Goal: Information Seeking & Learning: Learn about a topic

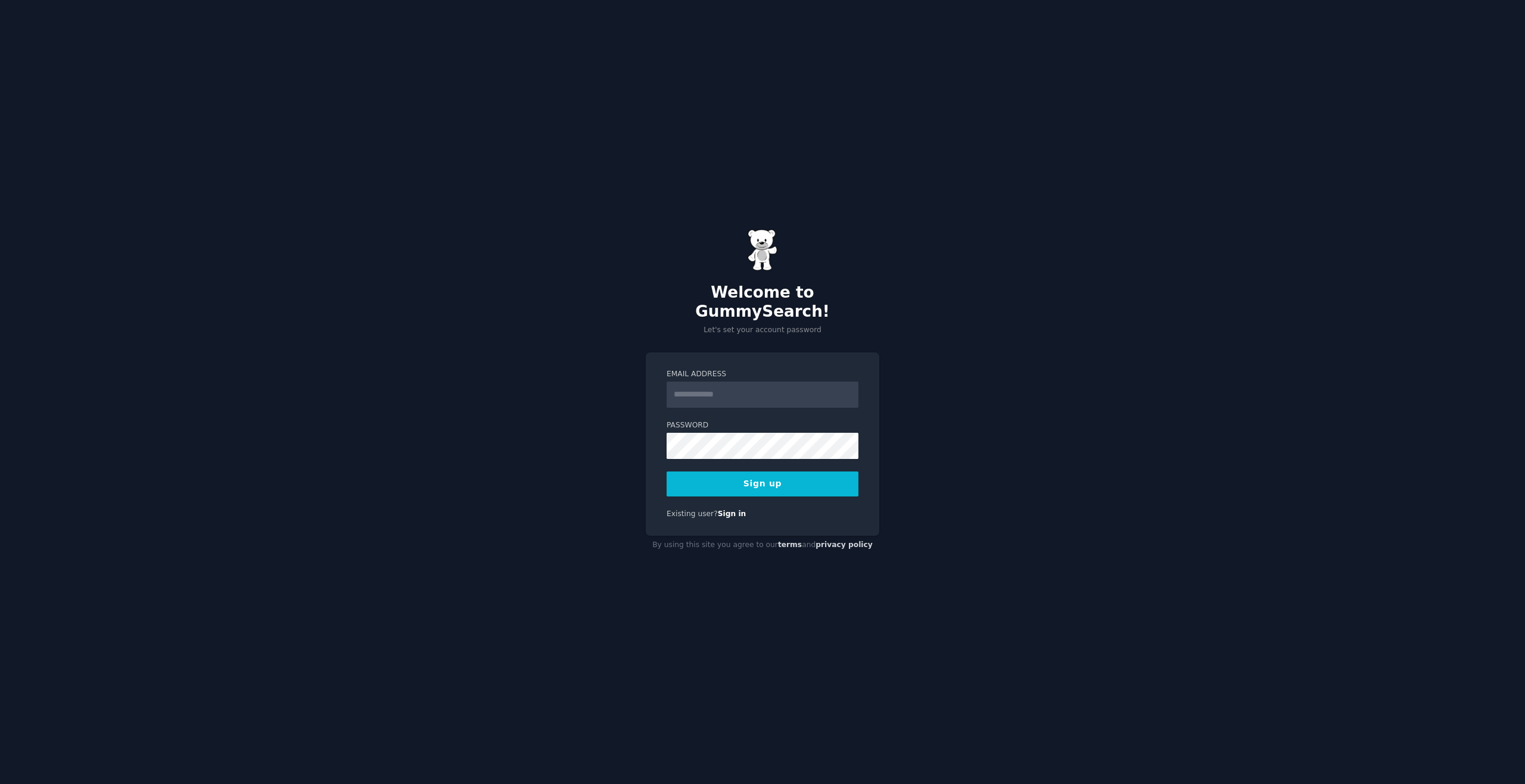
click at [719, 387] on input "Email Address" at bounding box center [762, 395] width 192 height 26
type input "**********"
click at [772, 476] on button "Sign up" at bounding box center [762, 484] width 192 height 25
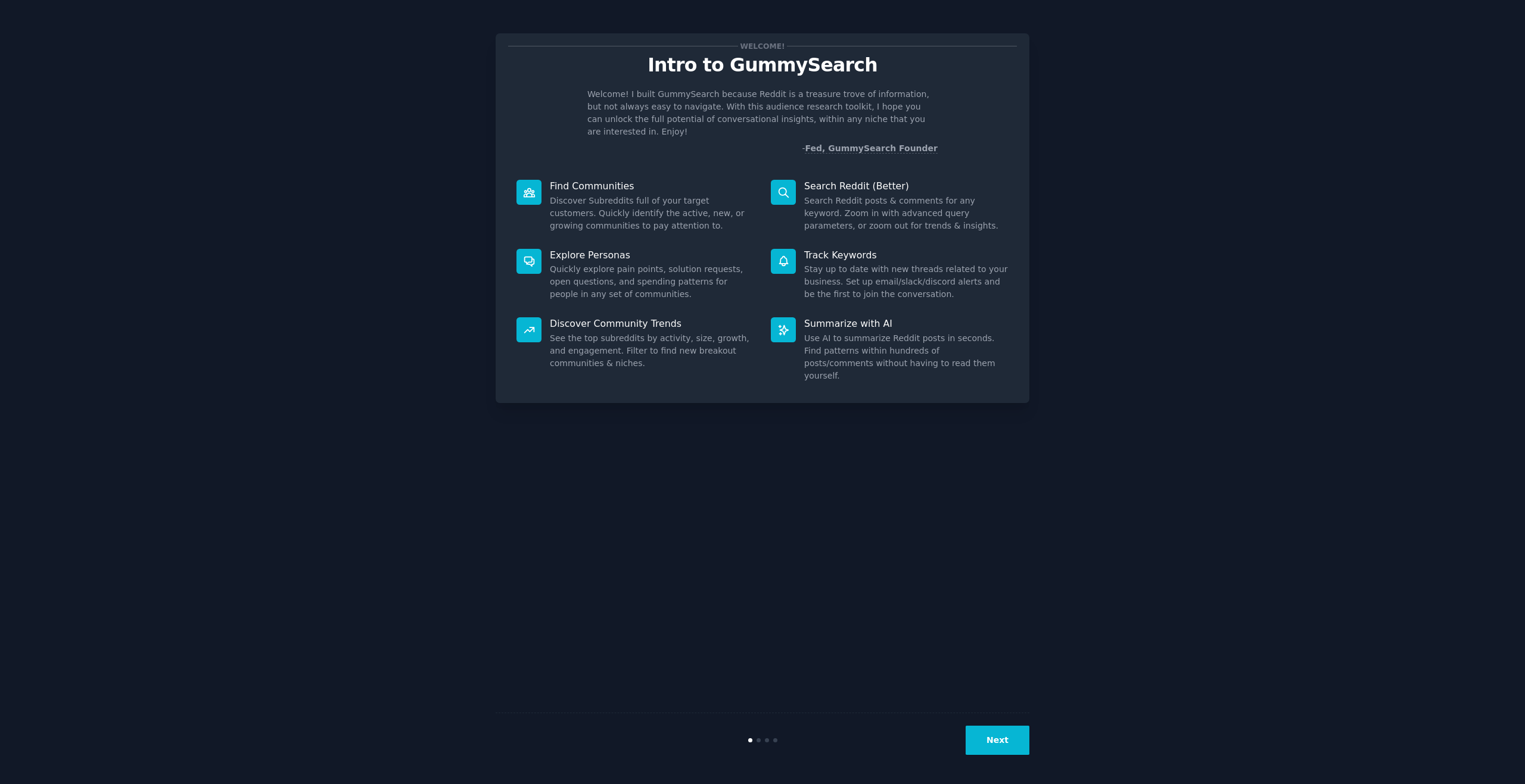
click at [1002, 752] on button "Next" at bounding box center [998, 740] width 64 height 29
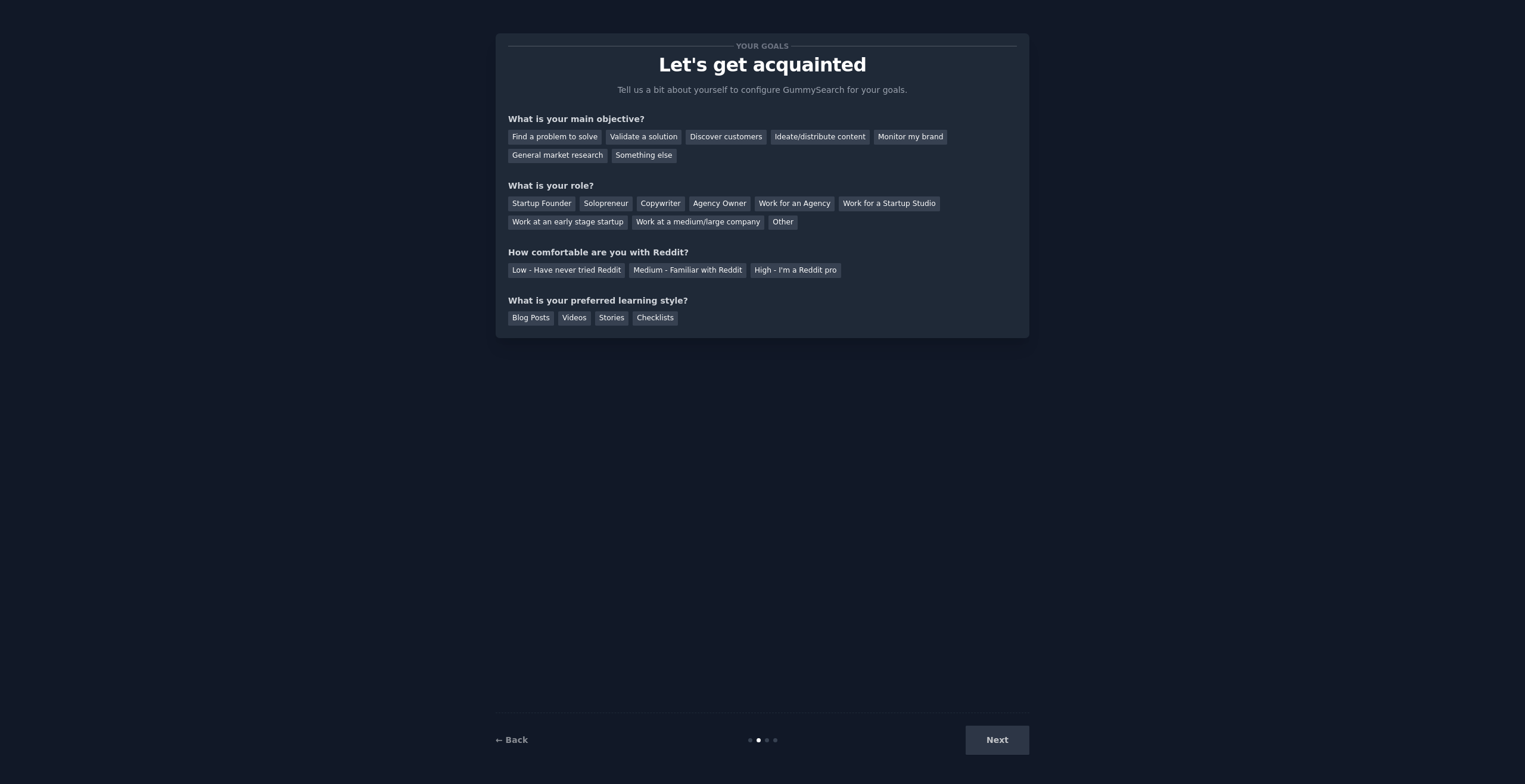
click at [1002, 752] on div "Next" at bounding box center [940, 740] width 178 height 29
click at [533, 269] on div "Low - Have never tried Reddit" at bounding box center [566, 270] width 117 height 15
click at [517, 200] on div "Startup Founder" at bounding box center [541, 204] width 67 height 15
click at [634, 140] on div "Validate a solution" at bounding box center [644, 137] width 76 height 15
click at [699, 143] on div "Discover customers" at bounding box center [725, 137] width 80 height 15
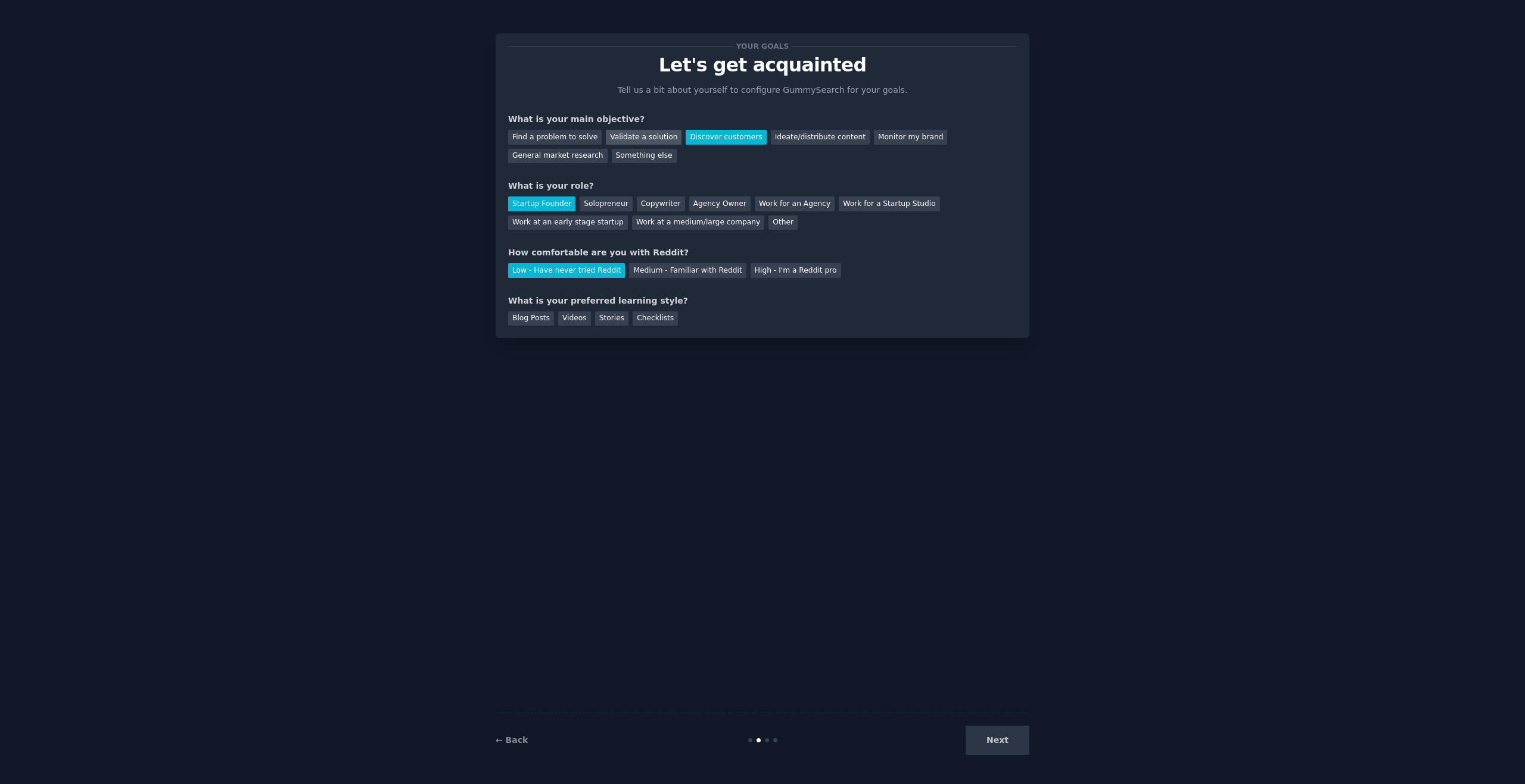
click at [643, 132] on div "Validate a solution" at bounding box center [644, 137] width 76 height 15
click at [566, 132] on div "Find a problem to solve" at bounding box center [555, 137] width 94 height 15
click at [1001, 737] on div "Next" at bounding box center [940, 740] width 178 height 29
click at [600, 310] on div "Blog Posts Videos Stories Checklists" at bounding box center [762, 317] width 509 height 19
click at [607, 324] on div "Stories" at bounding box center [612, 319] width 34 height 15
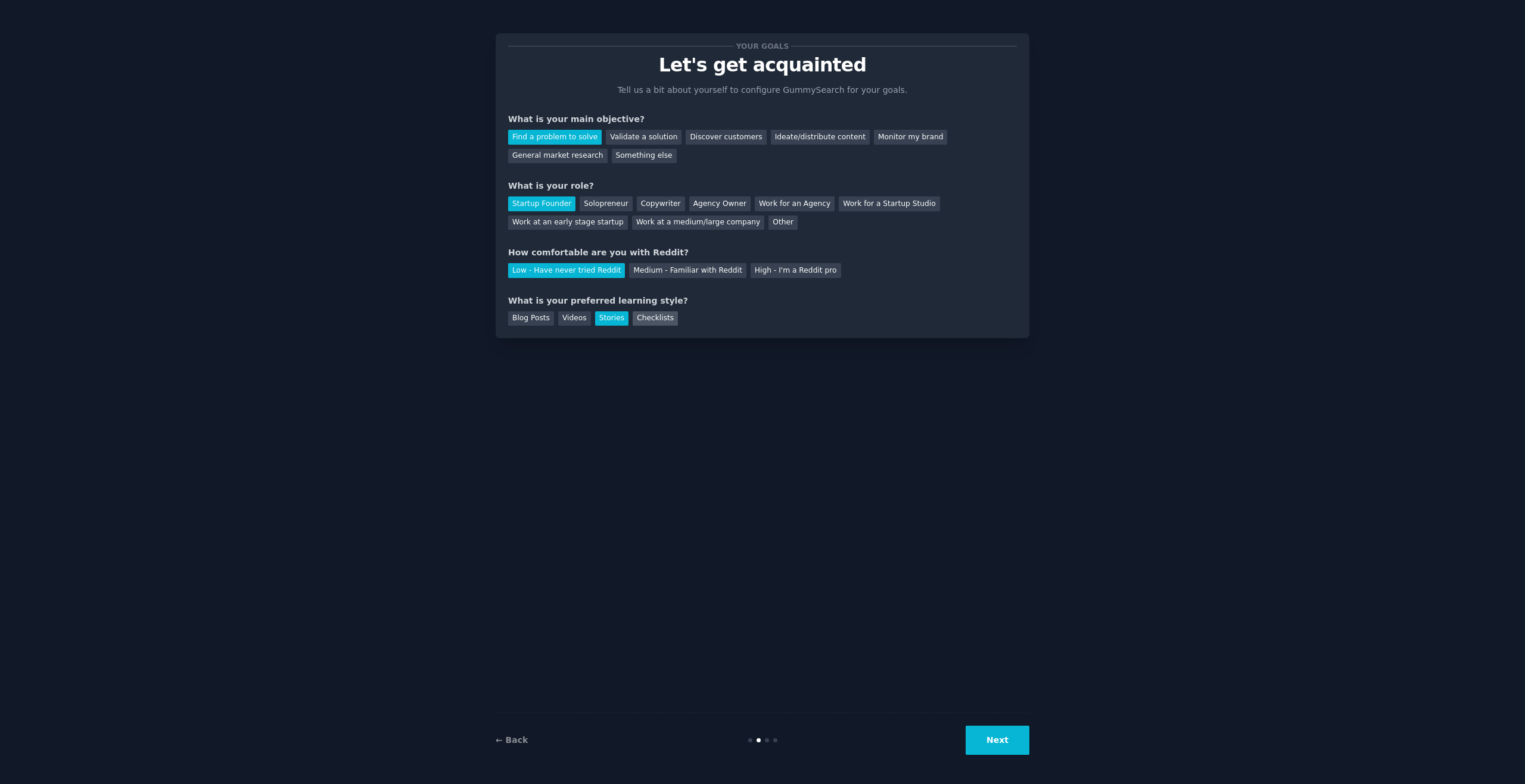
click at [632, 321] on div "Checklists" at bounding box center [654, 319] width 45 height 15
click at [525, 318] on div "Blog Posts" at bounding box center [531, 319] width 46 height 15
click at [985, 746] on button "Next" at bounding box center [998, 740] width 64 height 29
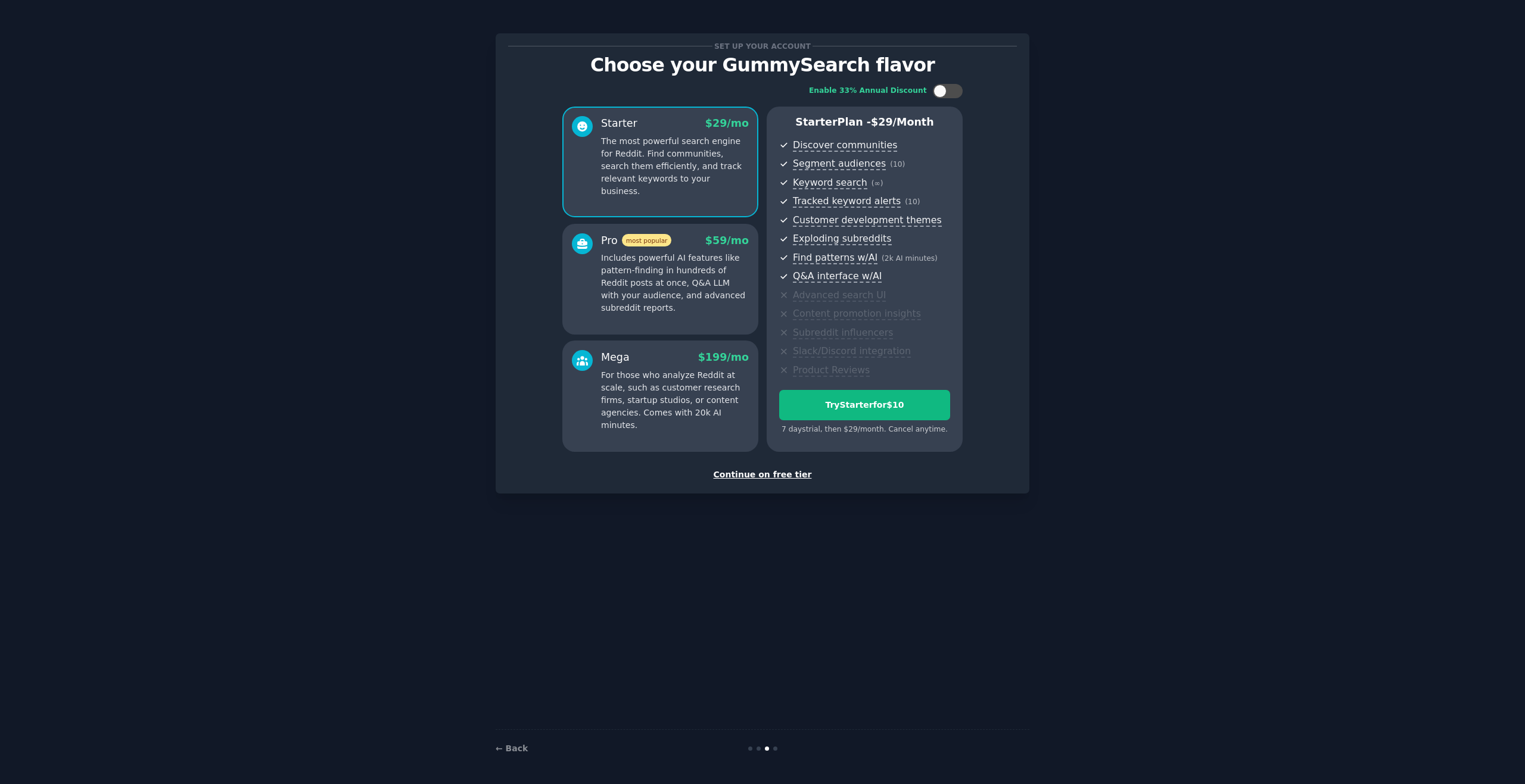
click at [774, 476] on div "Continue on free tier" at bounding box center [762, 475] width 509 height 12
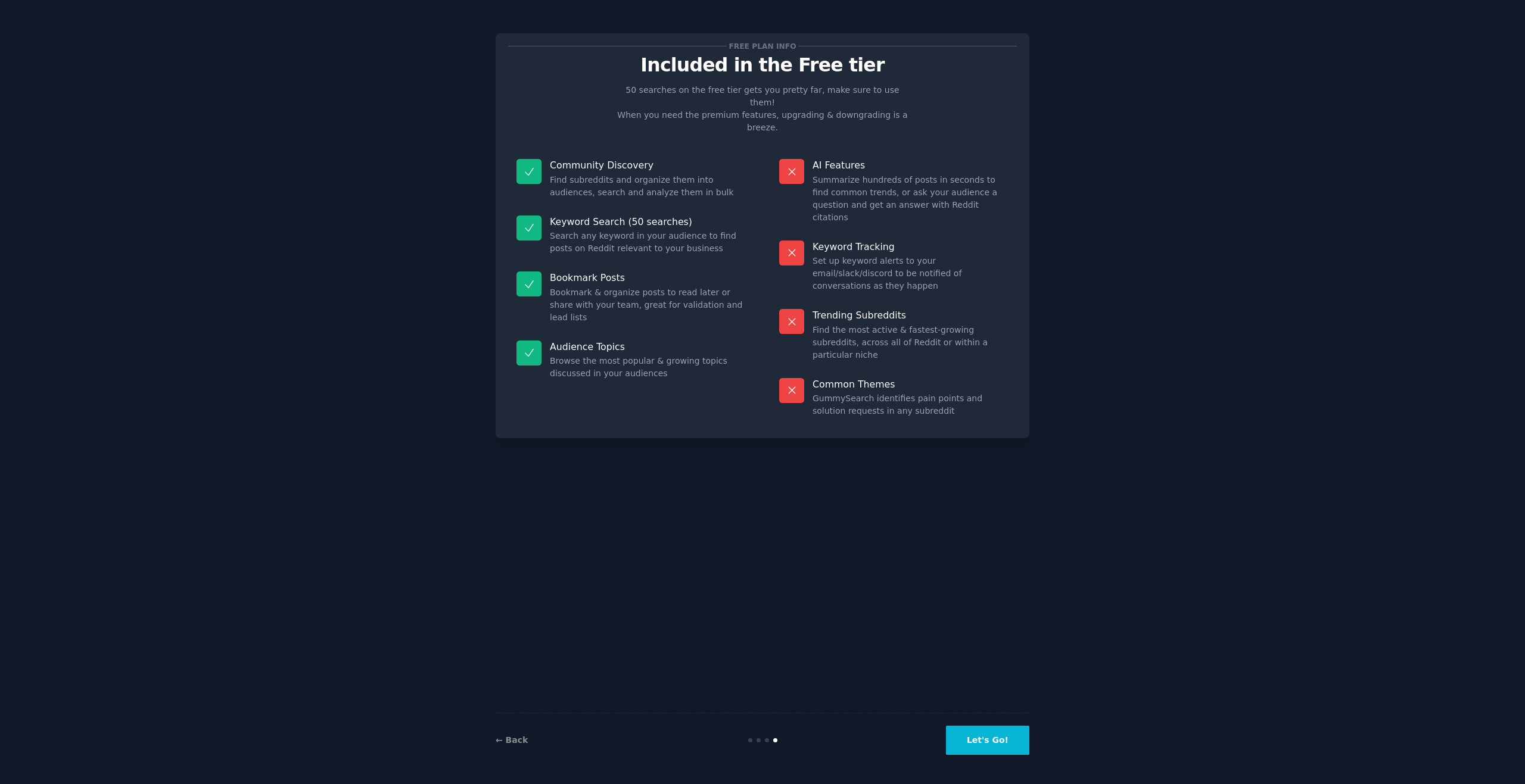
click at [992, 739] on button "Let's Go!" at bounding box center [987, 740] width 83 height 29
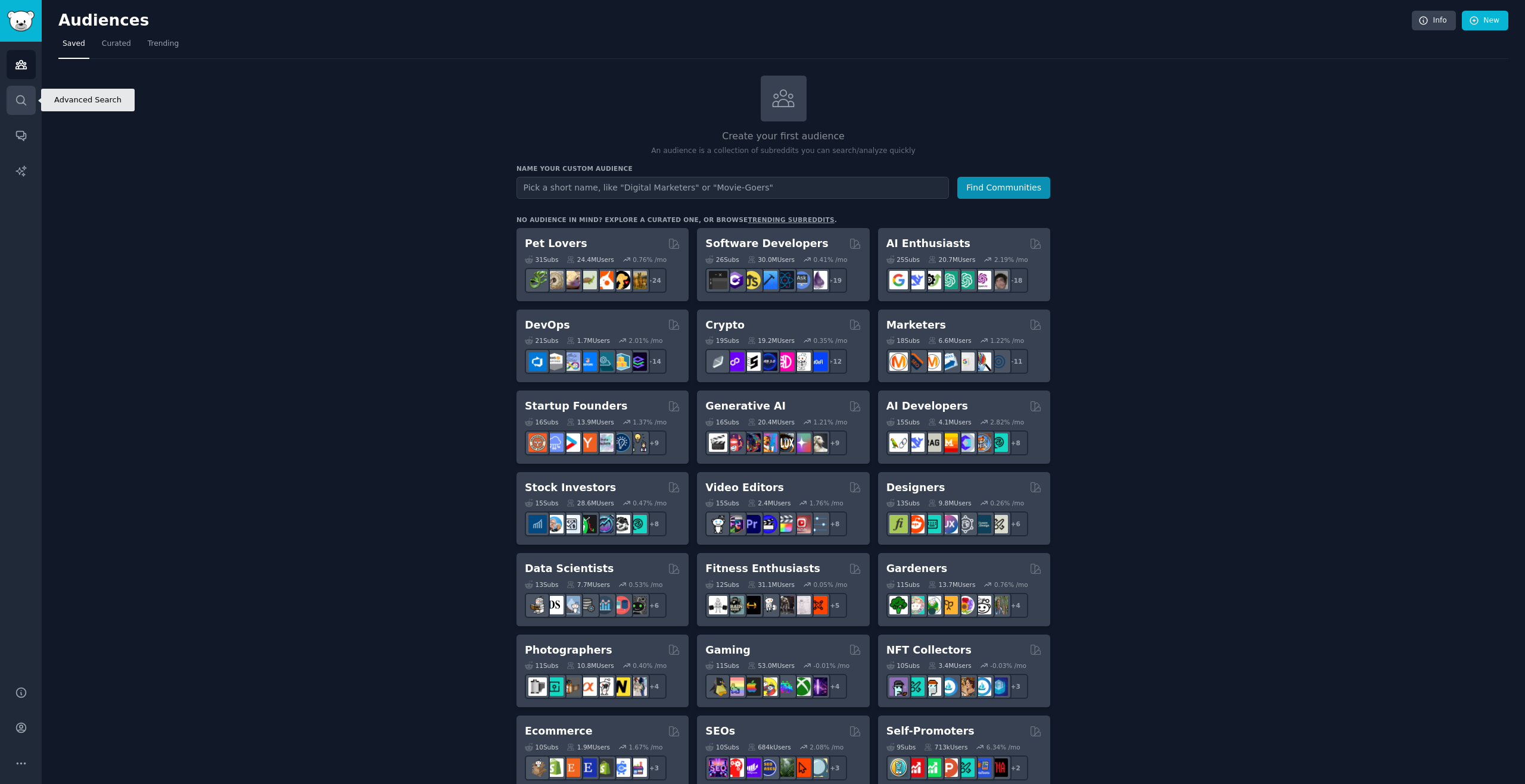
click at [32, 98] on link "Search" at bounding box center [20, 100] width 29 height 29
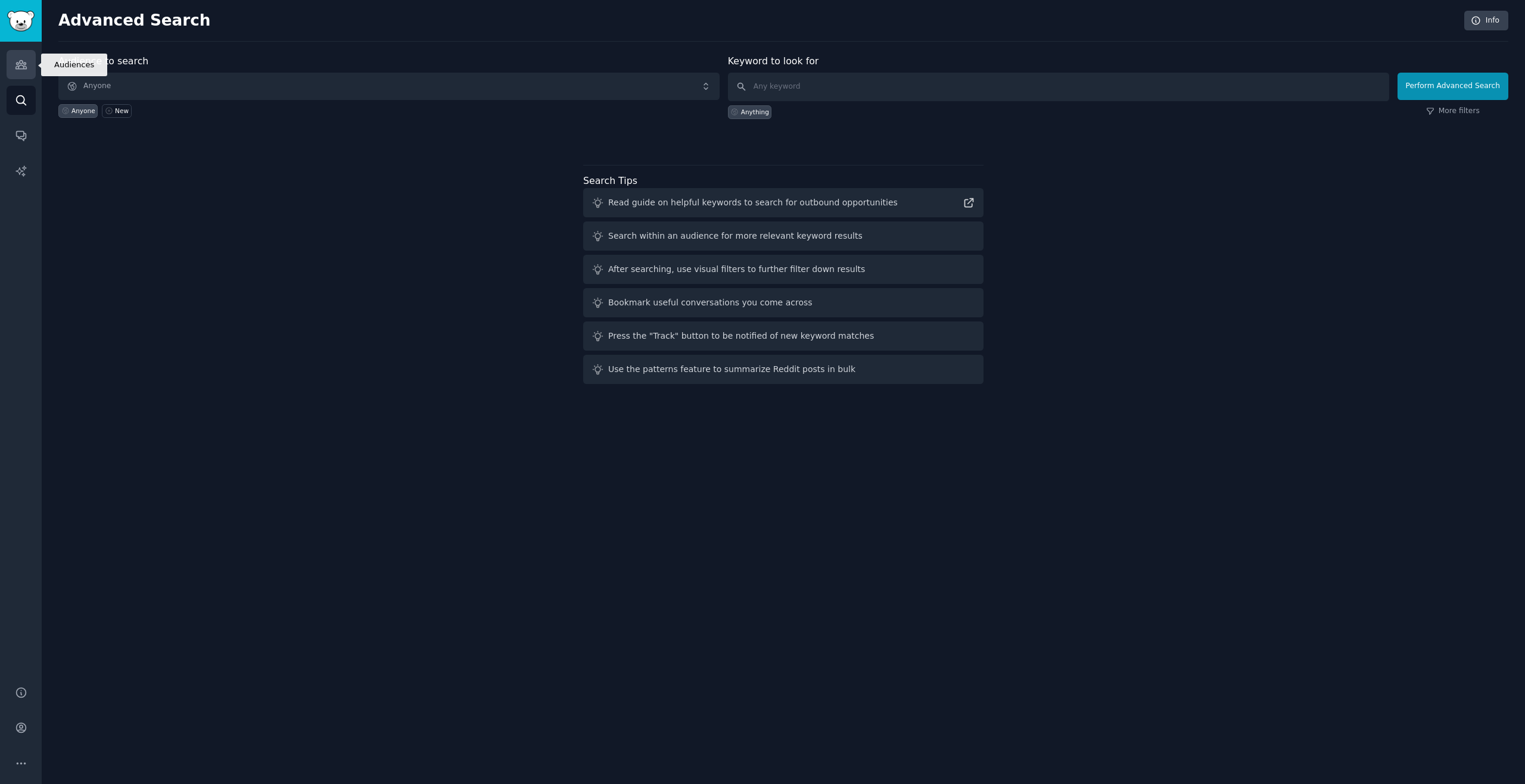
click at [26, 59] on icon "Sidebar" at bounding box center [21, 64] width 12 height 12
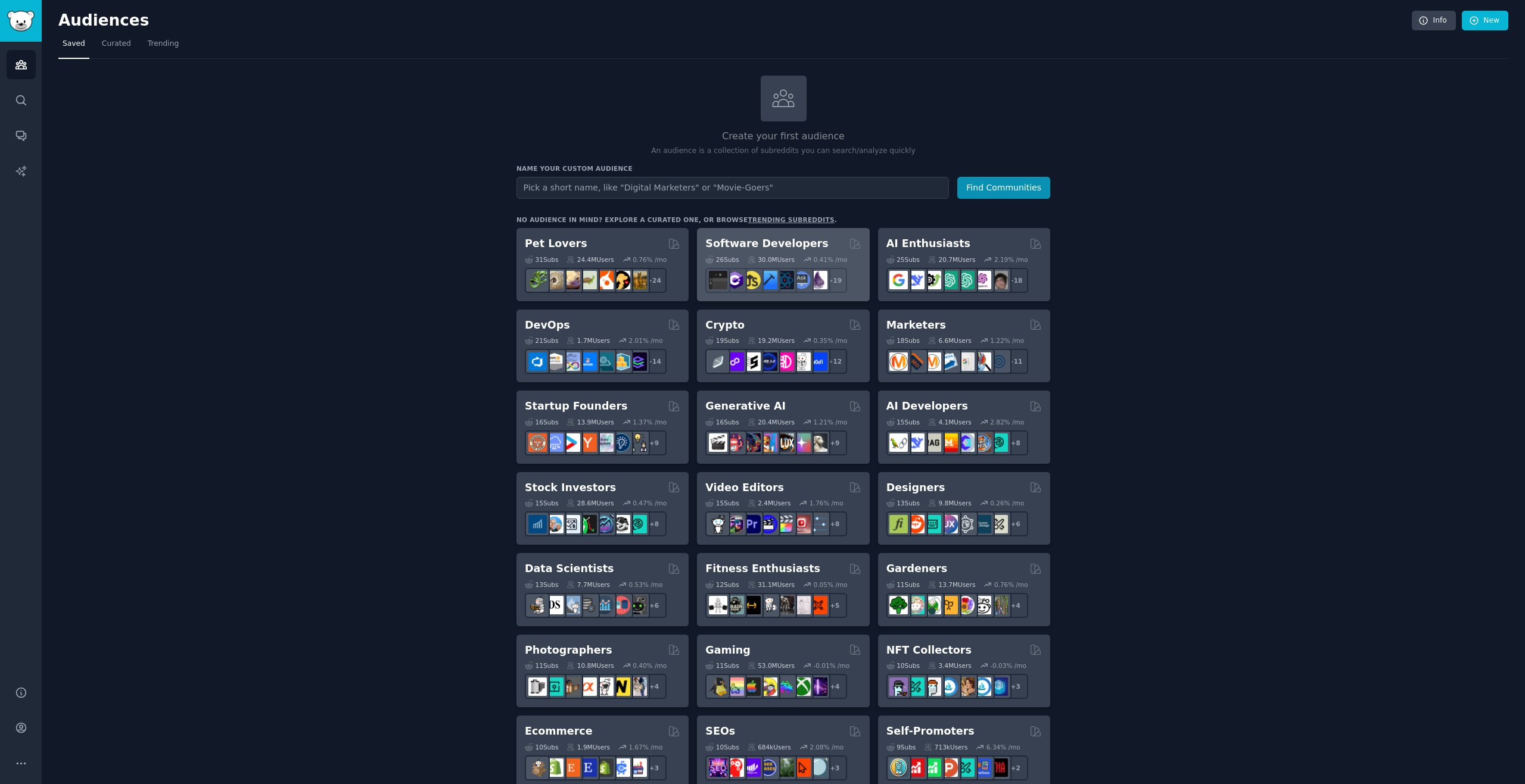
click at [816, 252] on div "26 Sub s 30.0M Users 0.41 % /mo + 19" at bounding box center [783, 272] width 155 height 41
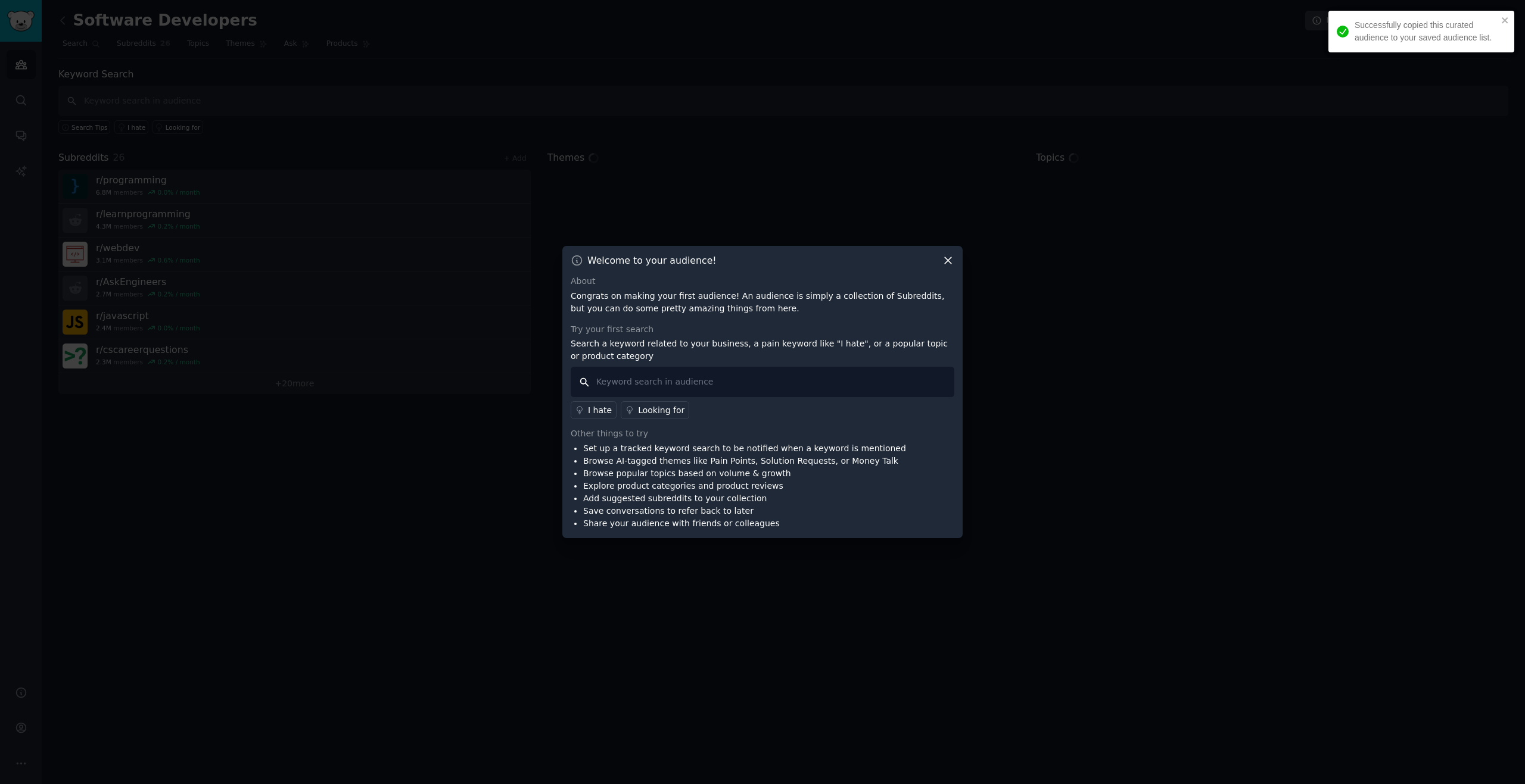
click at [647, 379] on input "text" at bounding box center [762, 382] width 383 height 30
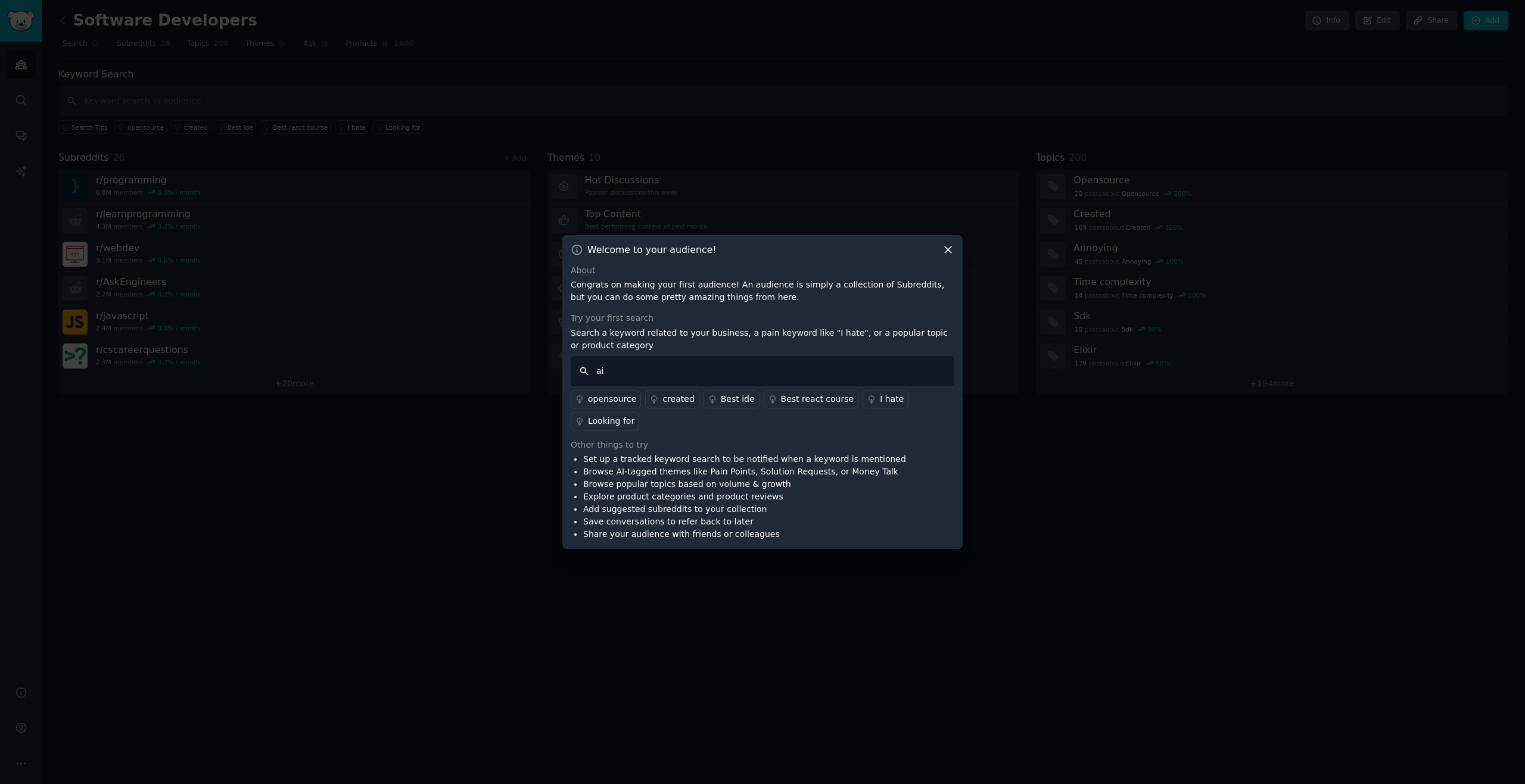
type input "ai"
click at [602, 404] on div "opensource" at bounding box center [612, 399] width 49 height 12
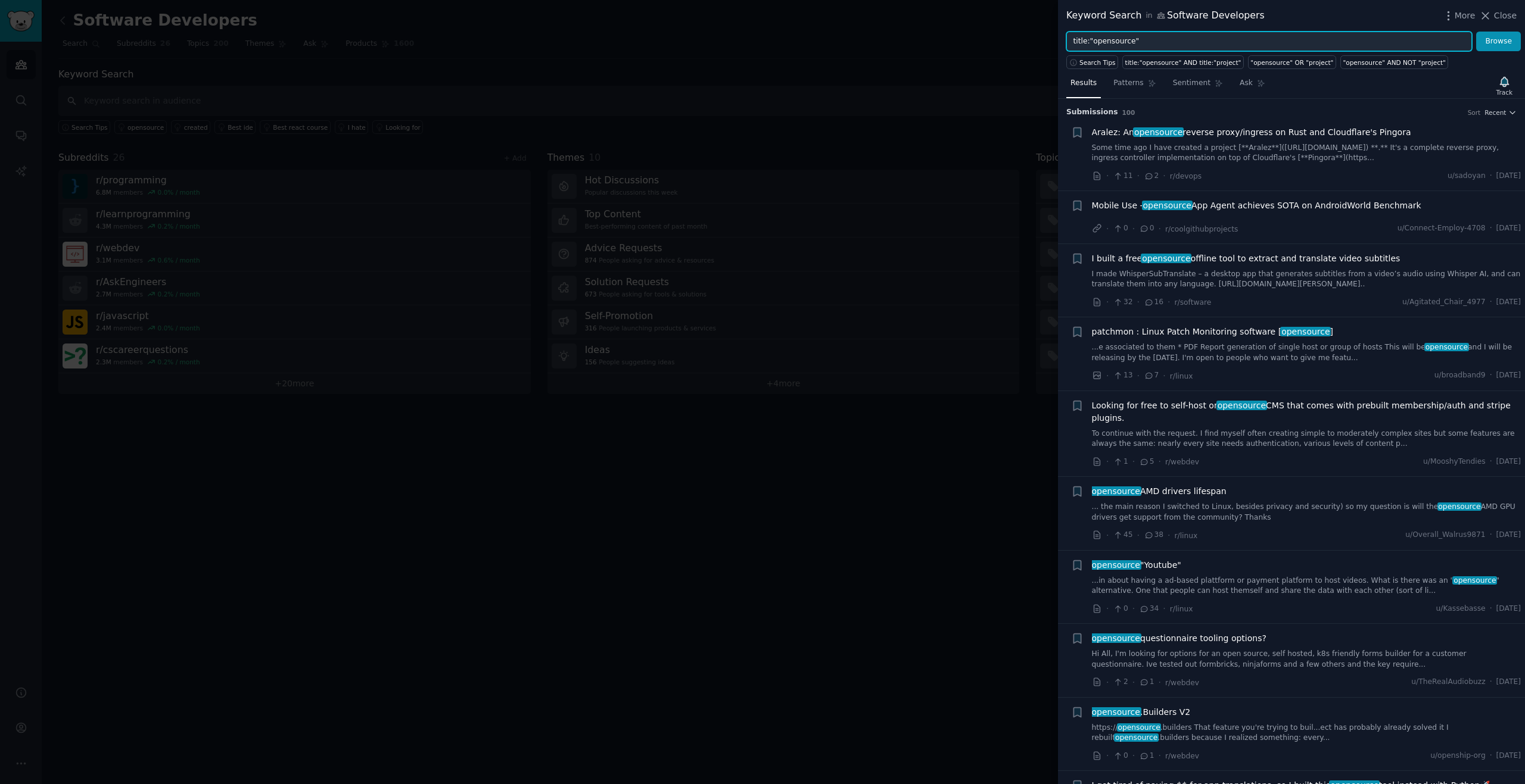
click at [1156, 36] on input "title:"opensource"" at bounding box center [1269, 41] width 405 height 20
type input "t"
type input "free money"
click at [1476, 32] on button "Browse" at bounding box center [1499, 41] width 45 height 20
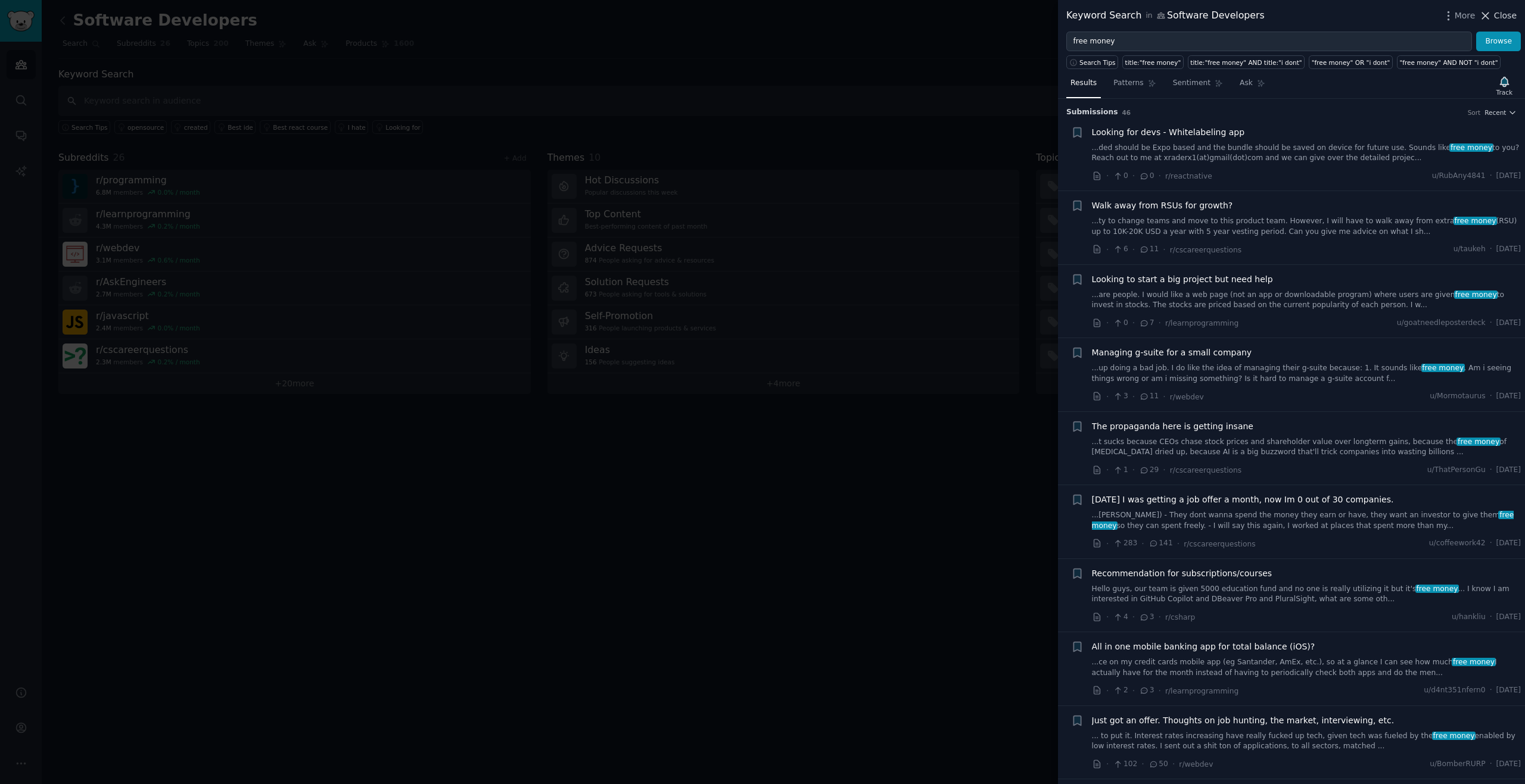
click at [1491, 19] on icon at bounding box center [1485, 16] width 12 height 12
